Goal: Task Accomplishment & Management: Use online tool/utility

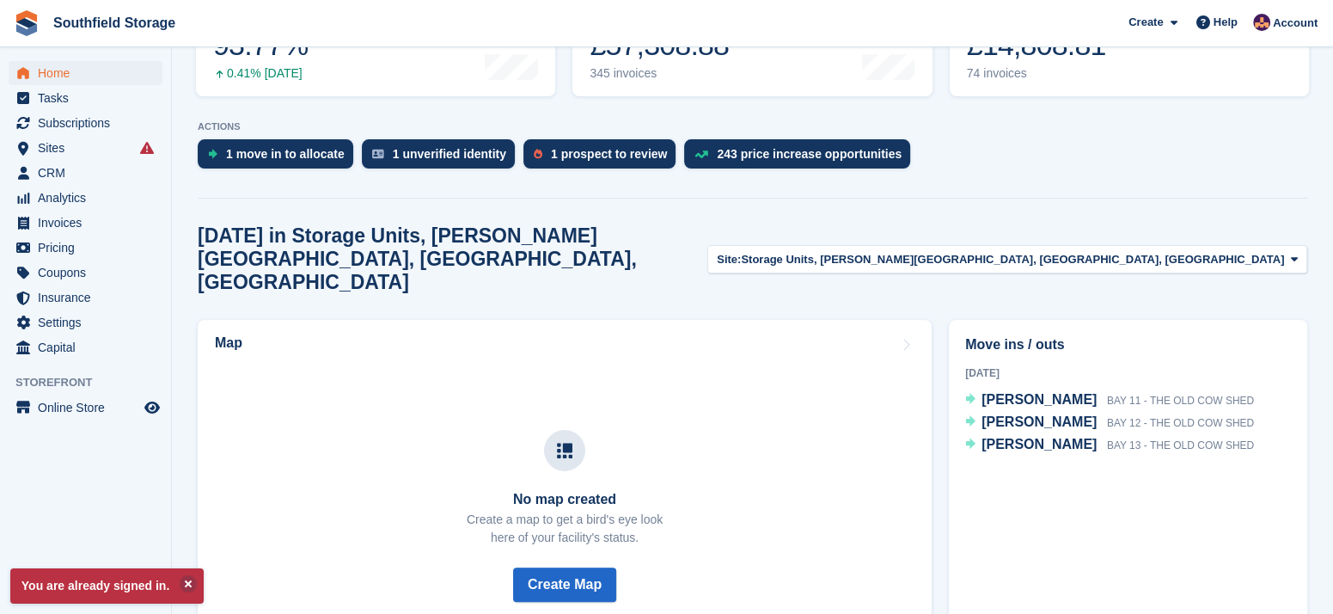
scroll to position [191, 0]
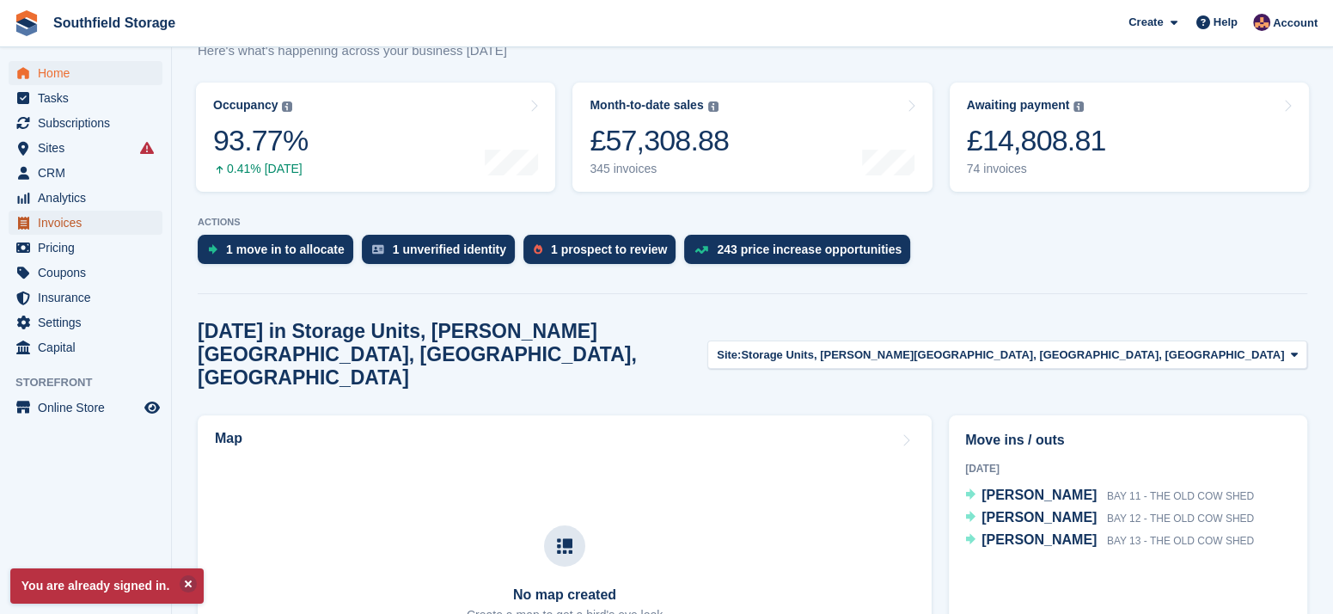
click at [47, 217] on span "Invoices" at bounding box center [89, 223] width 103 height 24
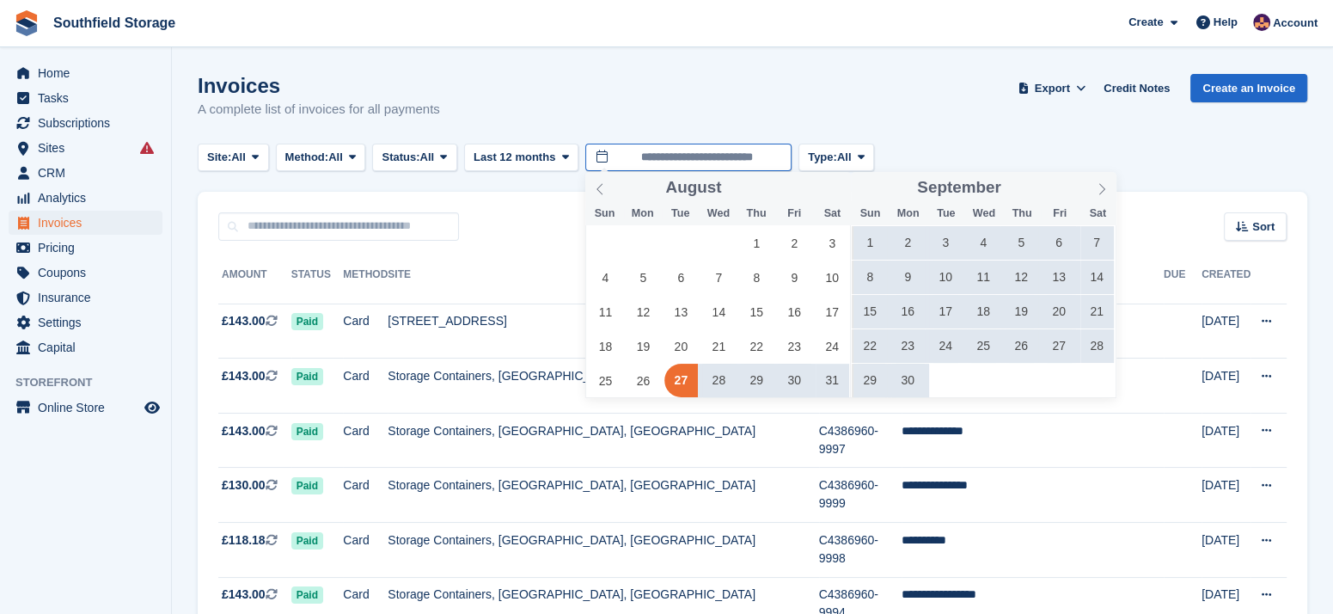
click at [643, 157] on input "**********" at bounding box center [688, 157] width 206 height 28
click at [1098, 190] on icon at bounding box center [1102, 189] width 12 height 12
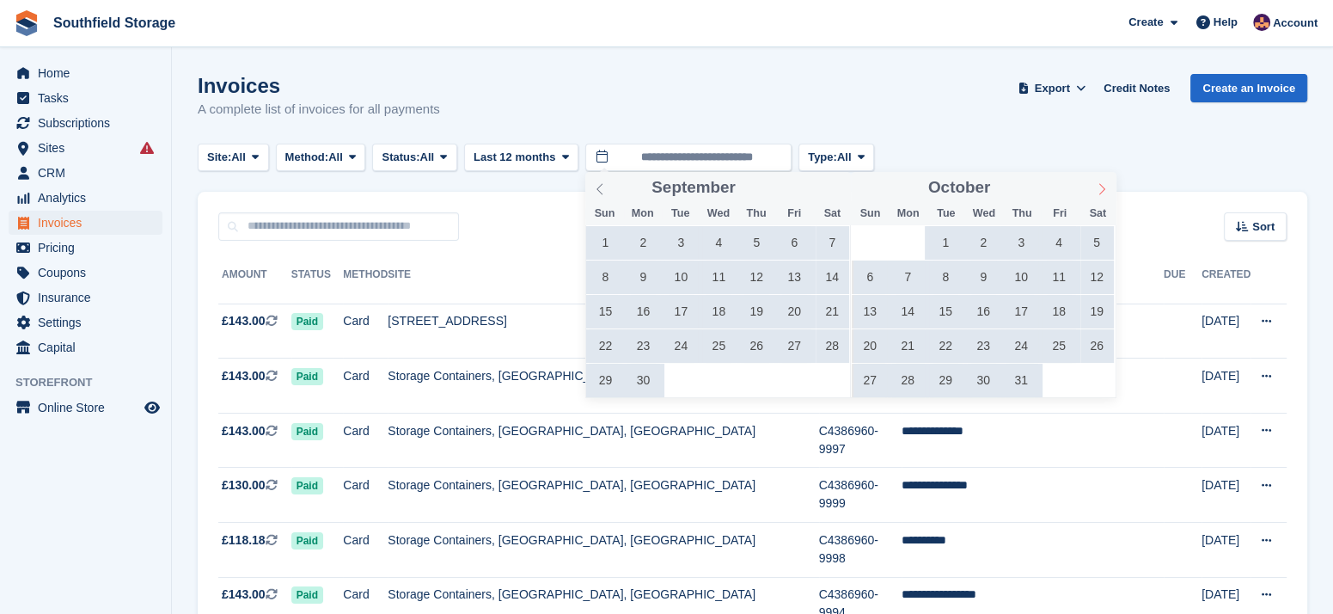
click at [1098, 190] on icon at bounding box center [1102, 189] width 12 height 12
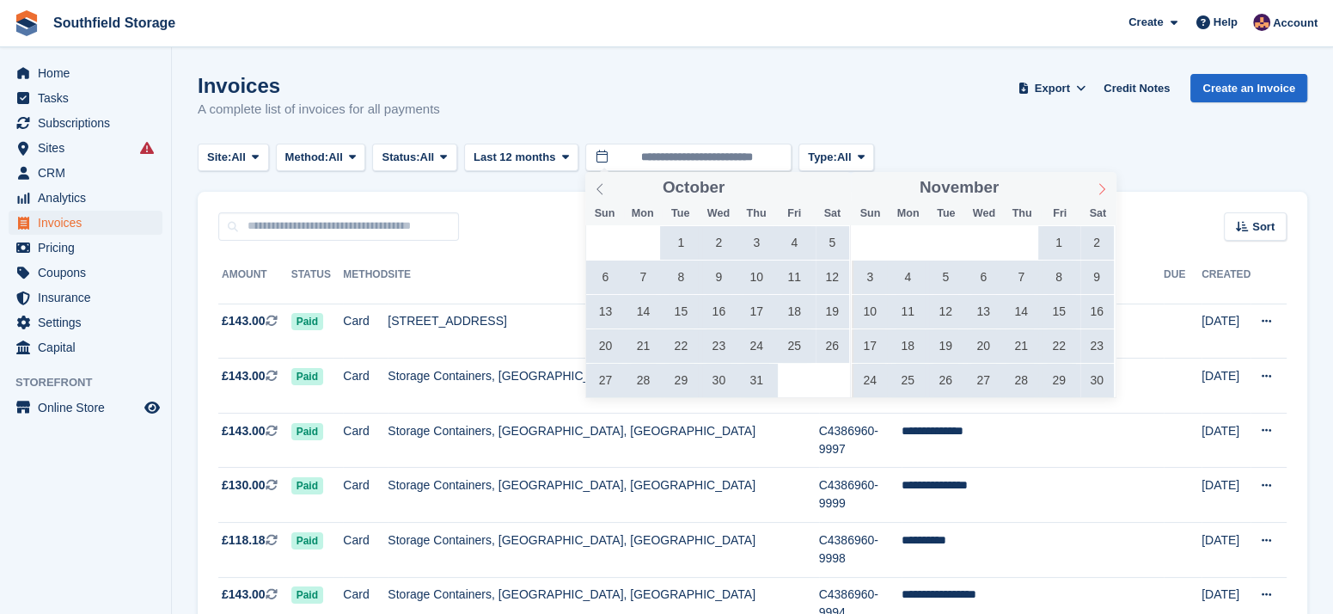
click at [1098, 190] on icon at bounding box center [1102, 189] width 12 height 12
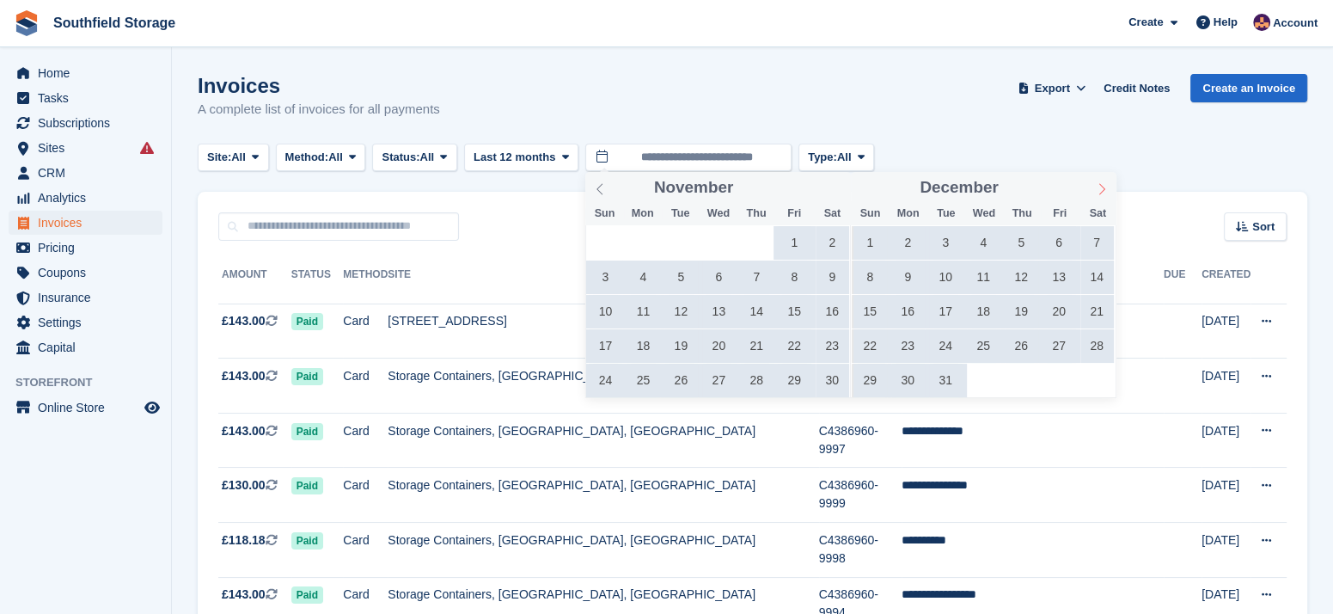
click at [1098, 190] on icon at bounding box center [1102, 189] width 12 height 12
type input "****"
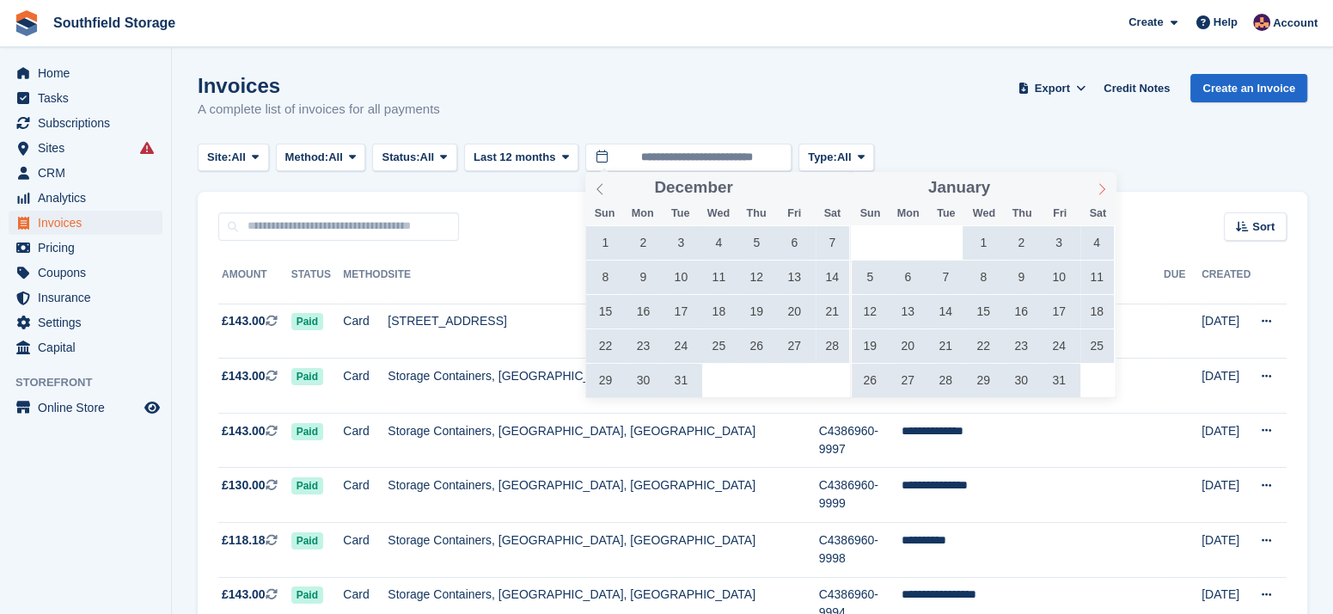
click at [1098, 190] on icon at bounding box center [1102, 189] width 12 height 12
type input "****"
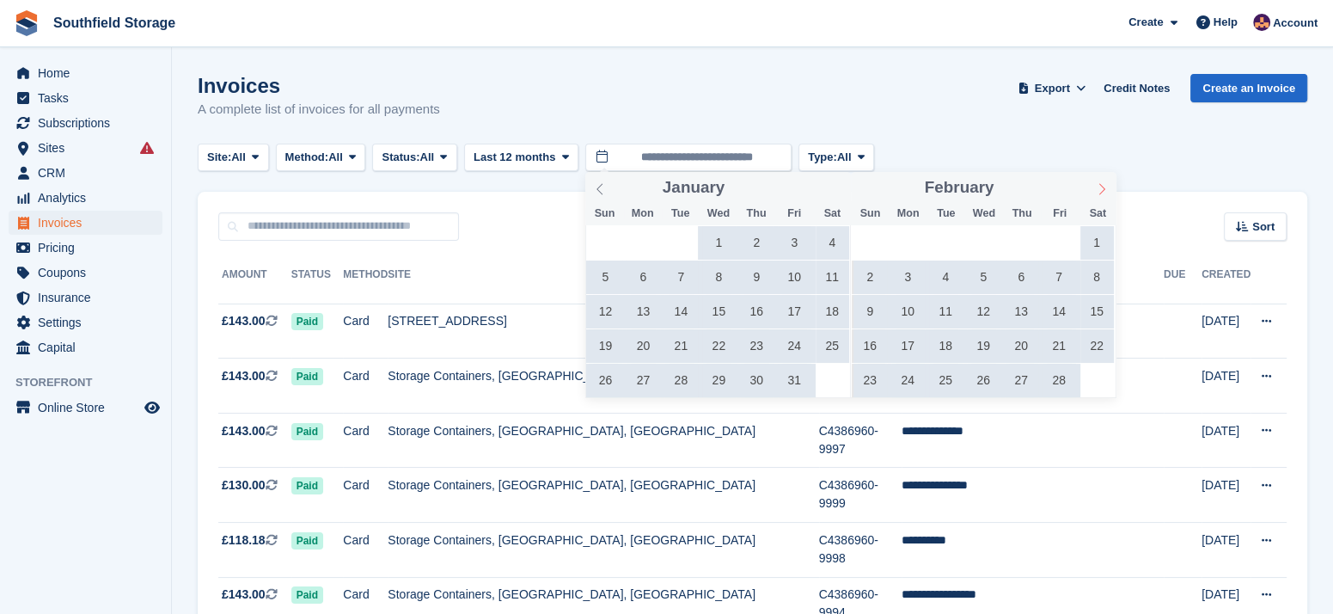
click at [1098, 190] on icon at bounding box center [1102, 189] width 12 height 12
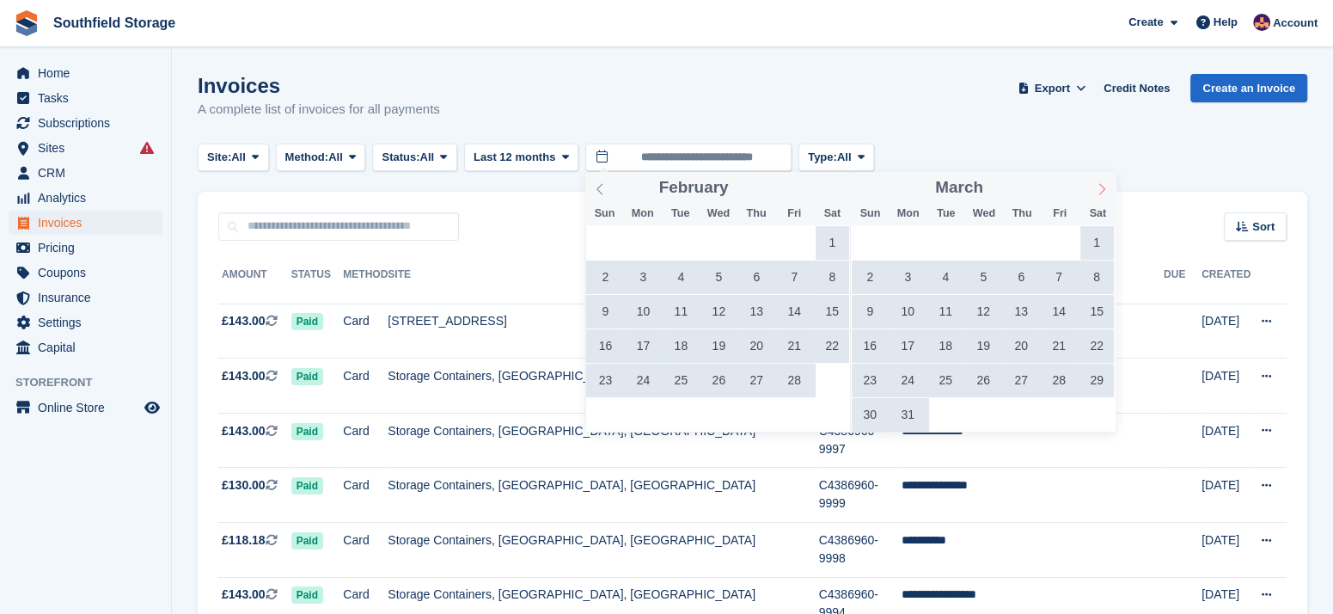
click at [1098, 190] on icon at bounding box center [1102, 189] width 12 height 12
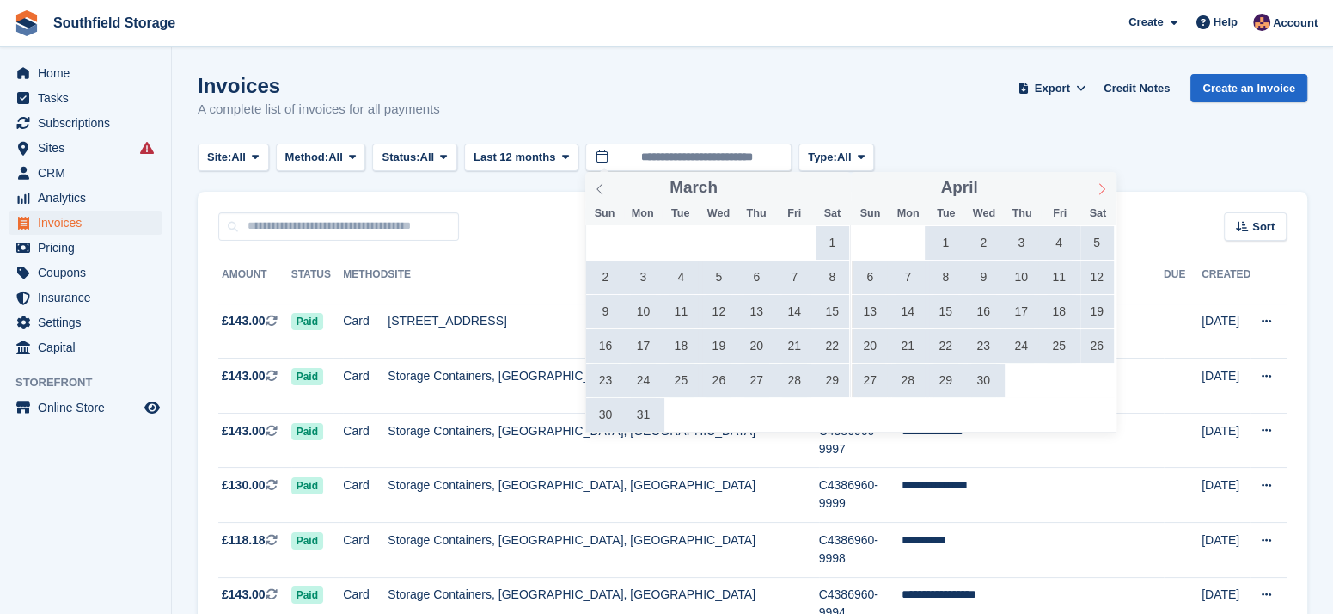
click at [1098, 190] on icon at bounding box center [1102, 189] width 12 height 12
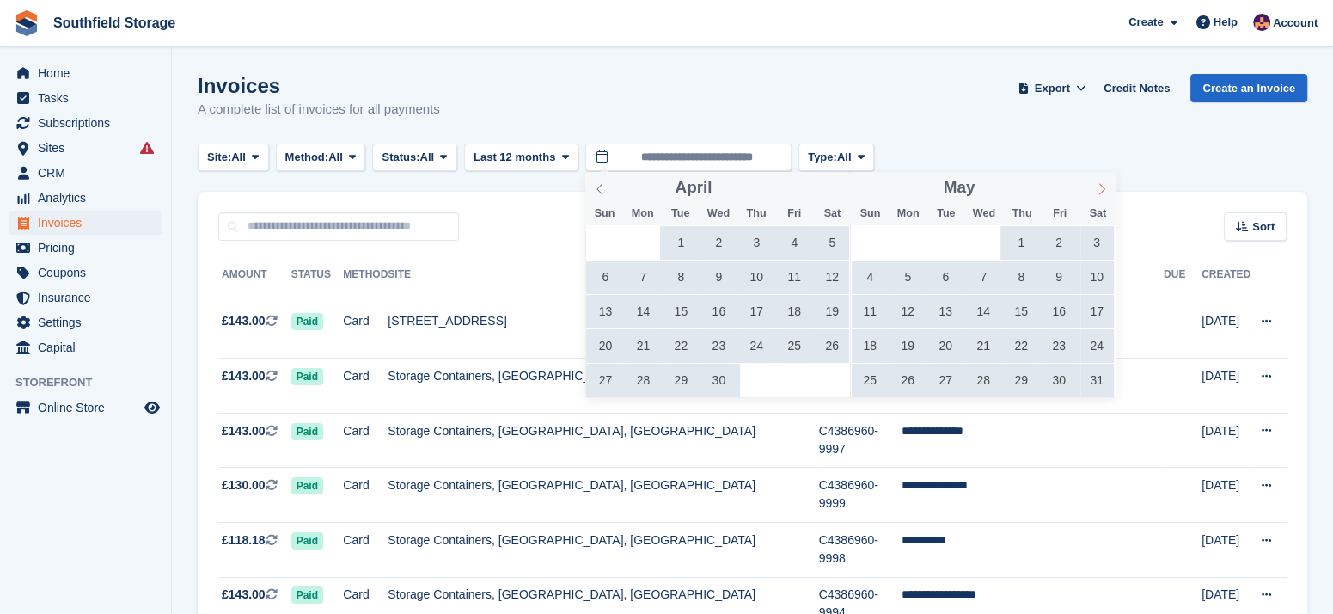
click at [1098, 190] on icon at bounding box center [1102, 189] width 12 height 12
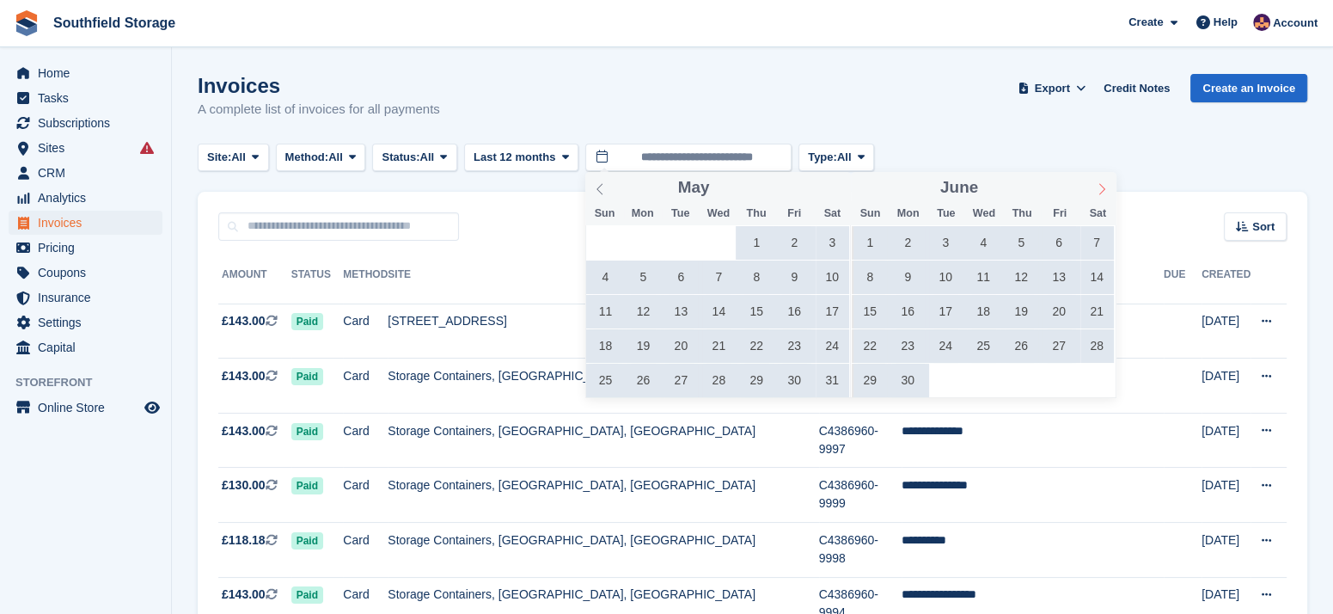
click at [1098, 190] on icon at bounding box center [1102, 189] width 12 height 12
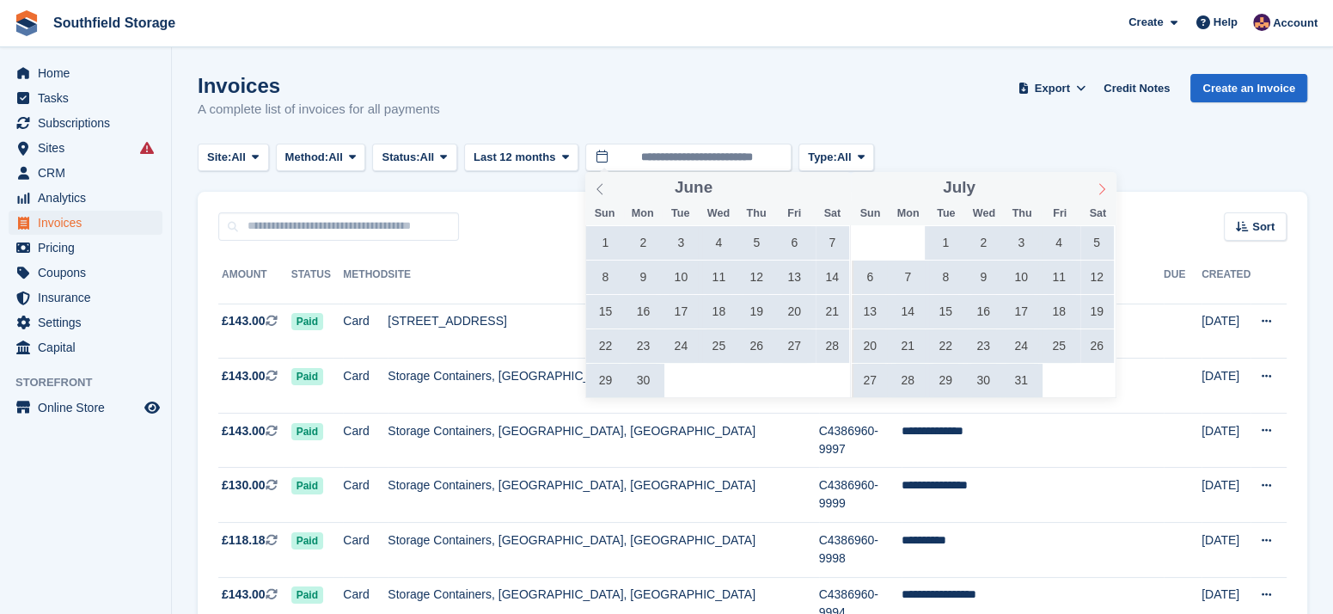
click at [1098, 190] on icon at bounding box center [1102, 189] width 12 height 12
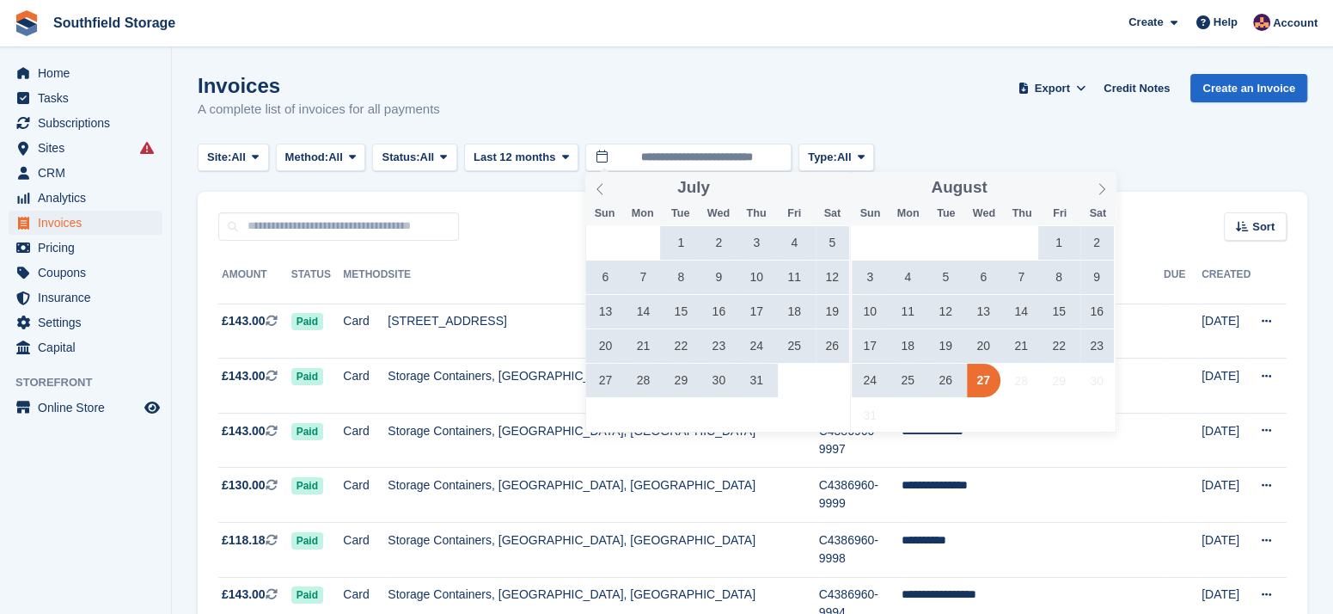
click at [1086, 312] on span "16" at bounding box center [1097, 312] width 34 height 34
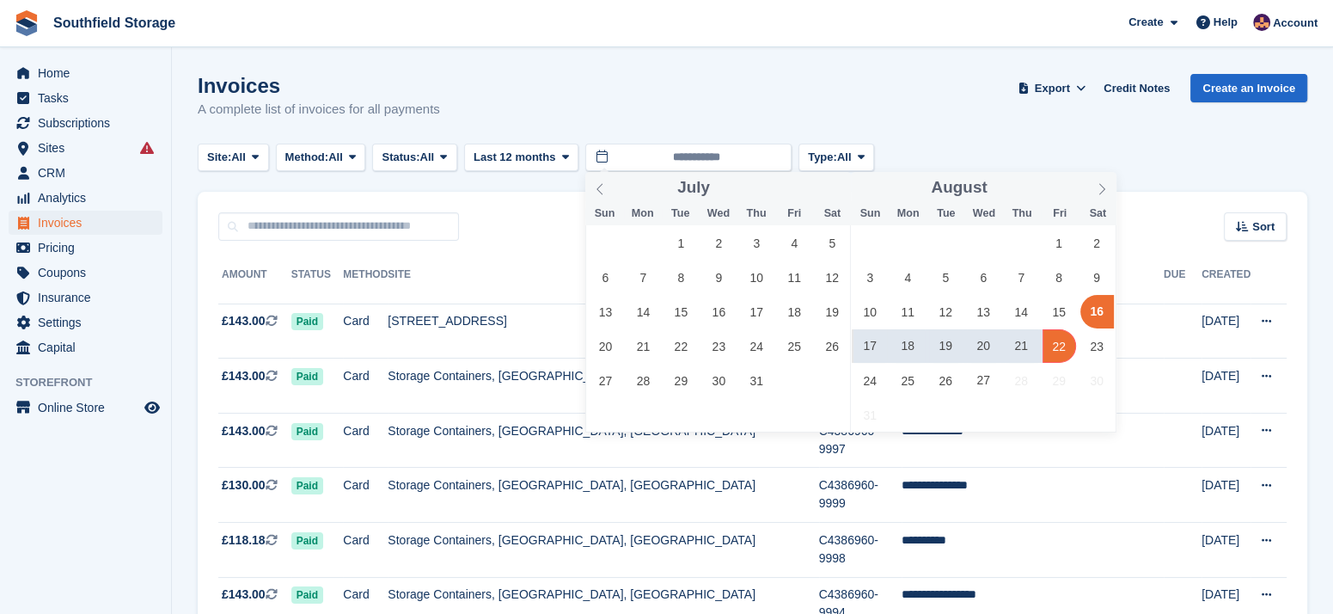
click at [1065, 351] on span "22" at bounding box center [1059, 346] width 34 height 34
type input "**********"
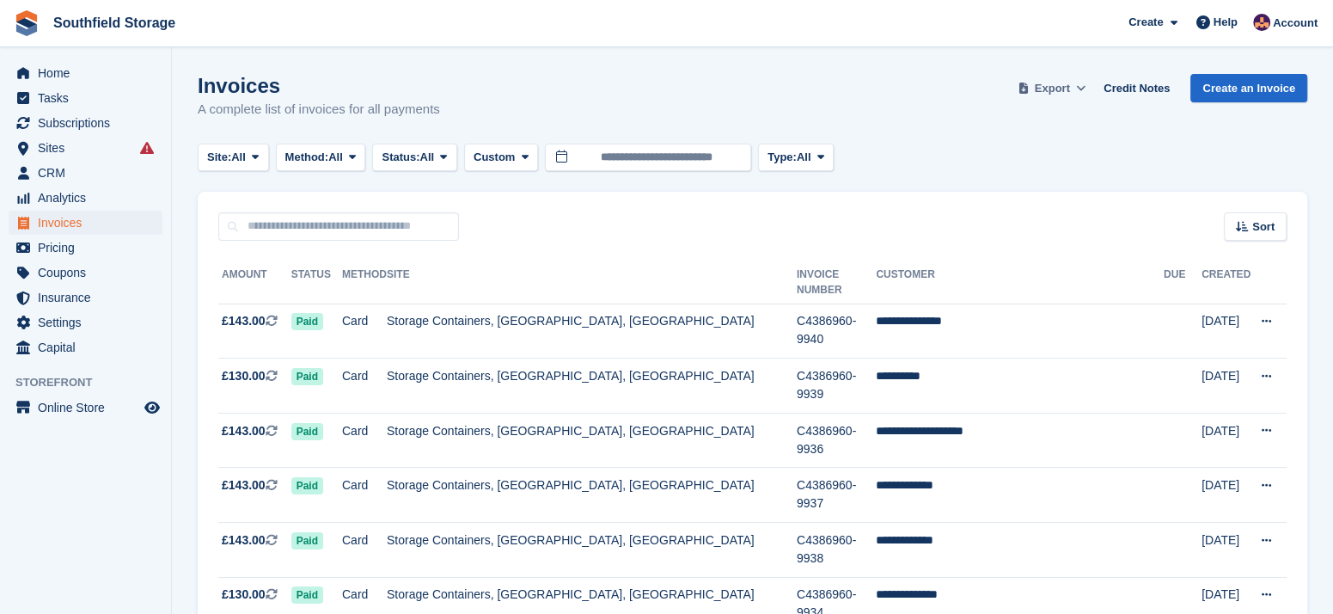
click at [1059, 85] on span "Export" at bounding box center [1052, 88] width 35 height 17
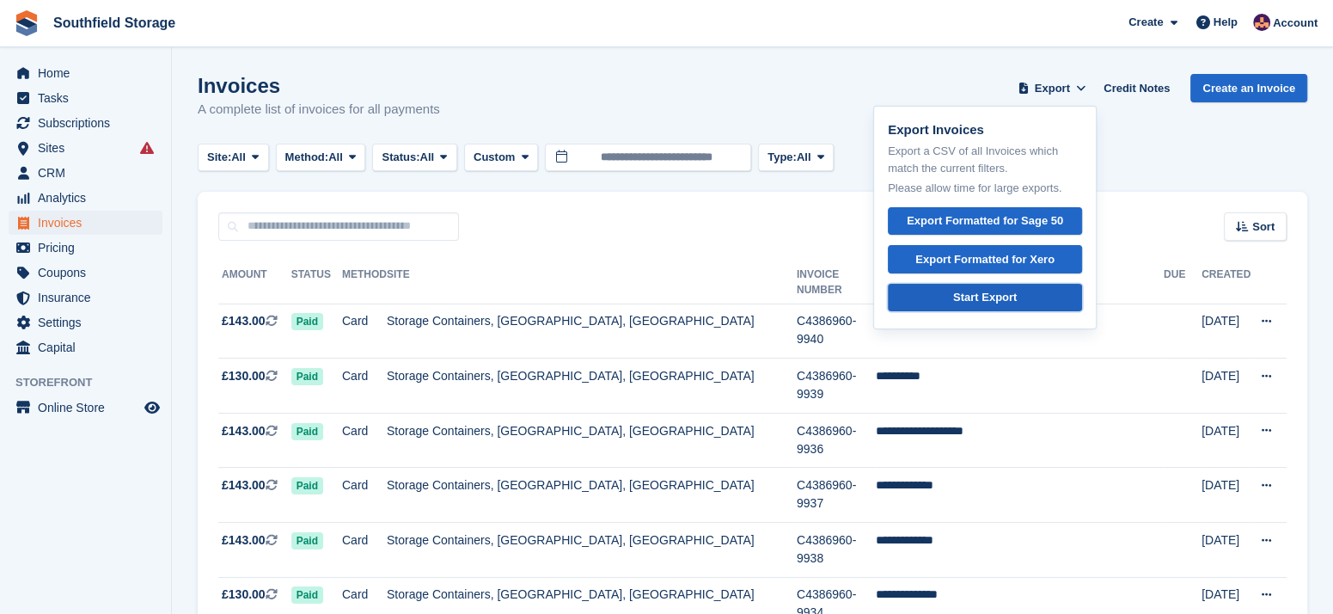
click at [972, 295] on div "Start Export" at bounding box center [985, 297] width 64 height 17
